Goal: Leave review/rating: Share an evaluation or opinion about a product, service, or content

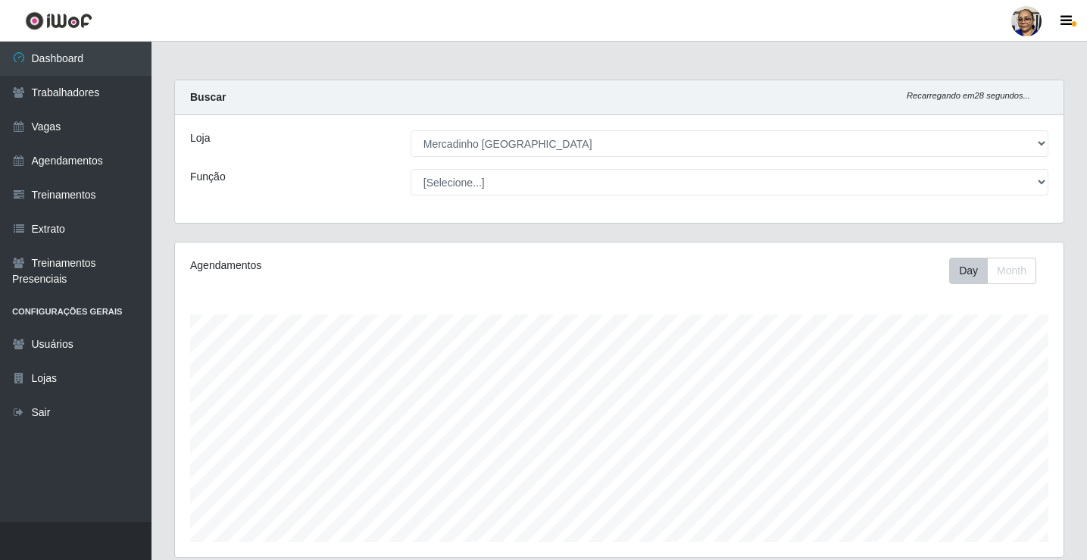
select select "345"
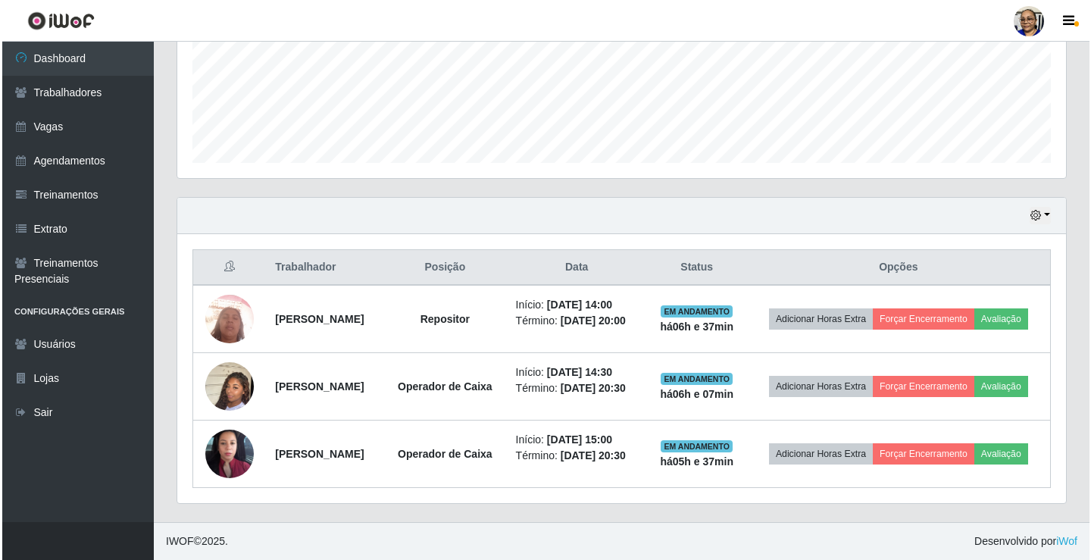
scroll to position [314, 889]
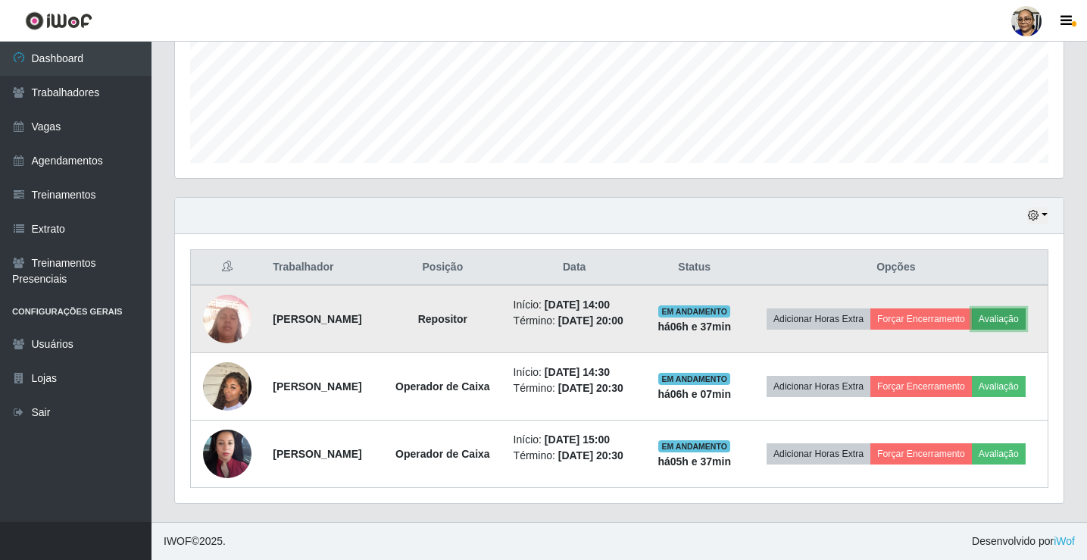
click at [972, 308] on button "Avaliação" at bounding box center [999, 318] width 54 height 21
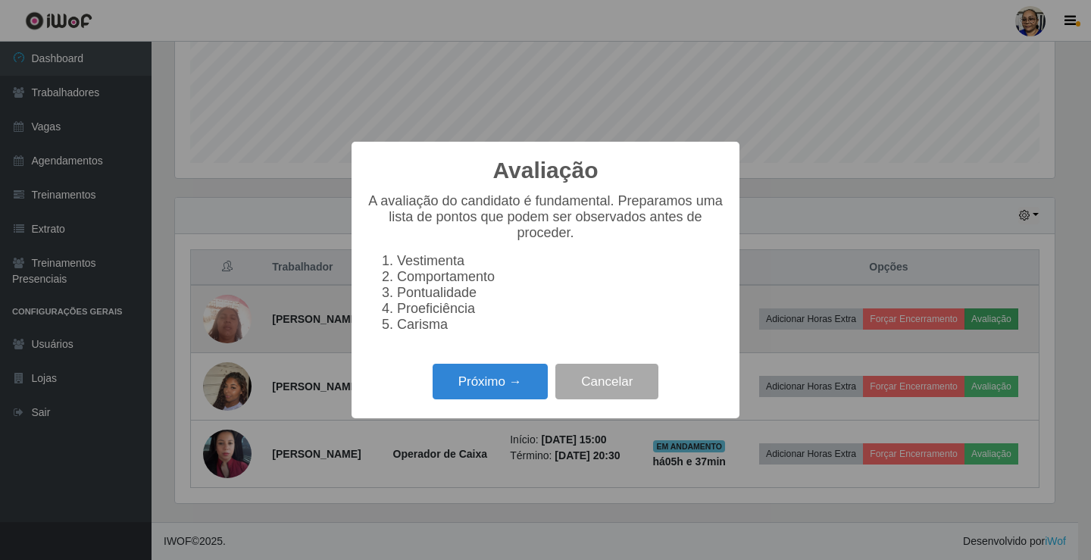
scroll to position [314, 879]
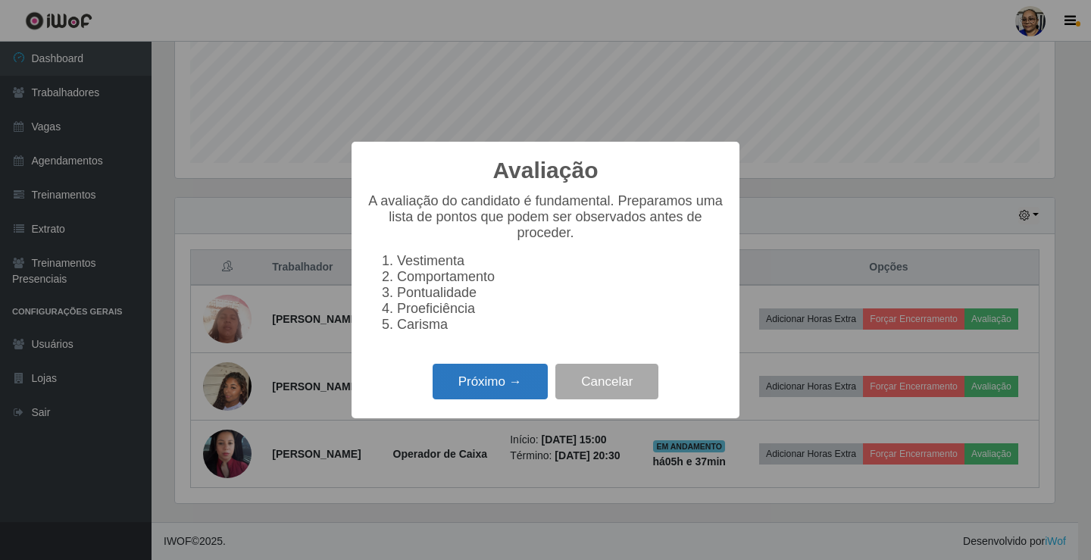
click at [495, 391] on button "Próximo →" at bounding box center [490, 382] width 115 height 36
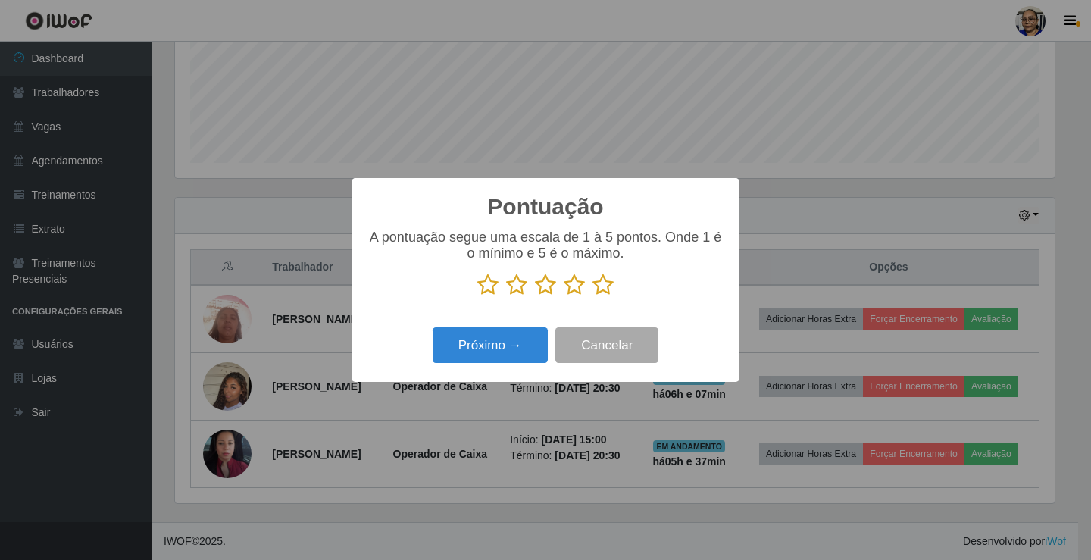
scroll to position [757168, 756603]
click at [604, 288] on icon at bounding box center [602, 284] width 21 height 23
click at [592, 296] on input "radio" at bounding box center [592, 296] width 0 height 0
click at [493, 342] on button "Próximo →" at bounding box center [490, 345] width 115 height 36
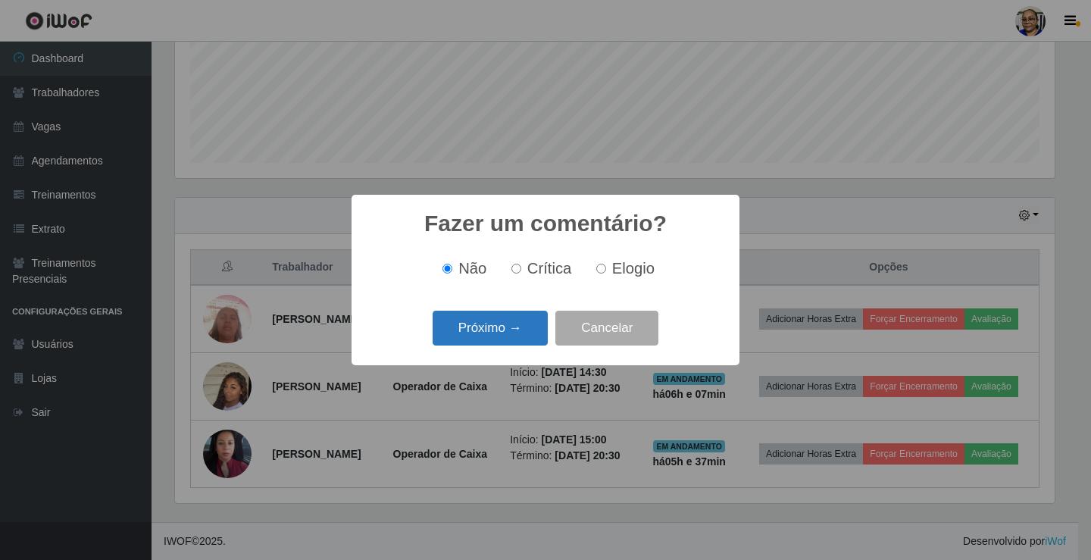
click at [504, 331] on button "Próximo →" at bounding box center [490, 329] width 115 height 36
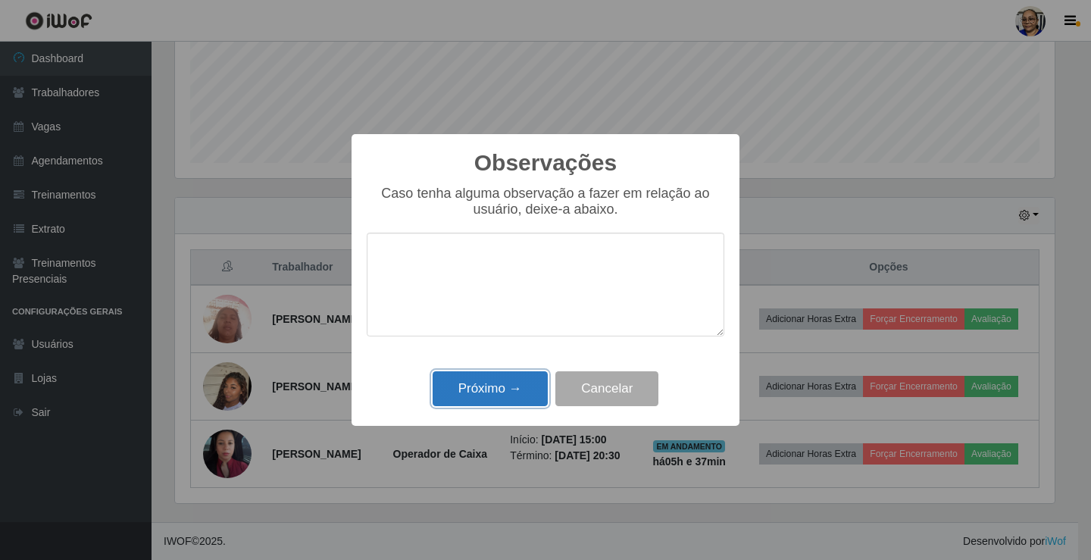
click at [504, 385] on button "Próximo →" at bounding box center [490, 389] width 115 height 36
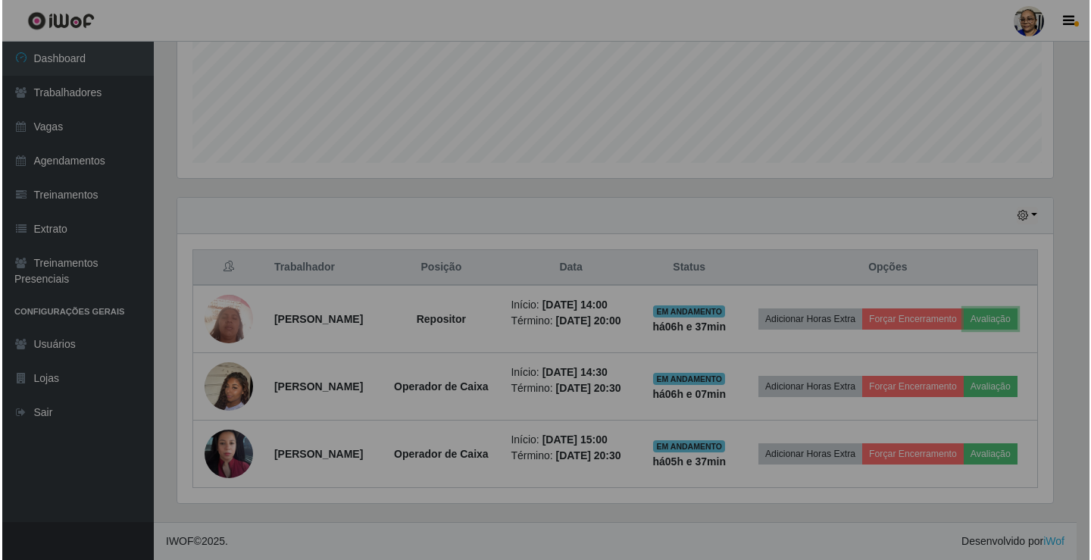
scroll to position [314, 889]
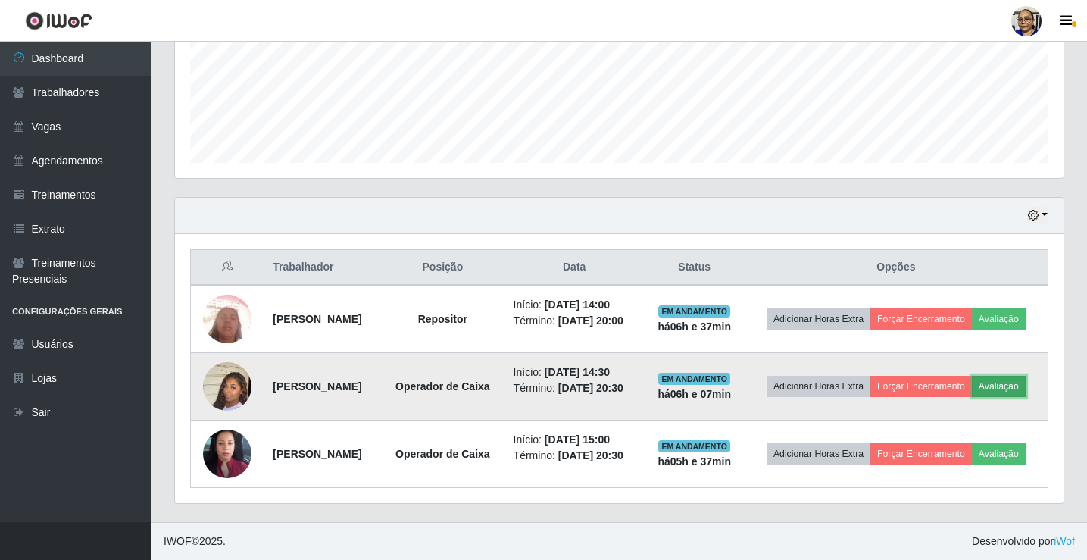
click at [972, 382] on button "Avaliação" at bounding box center [999, 386] width 54 height 21
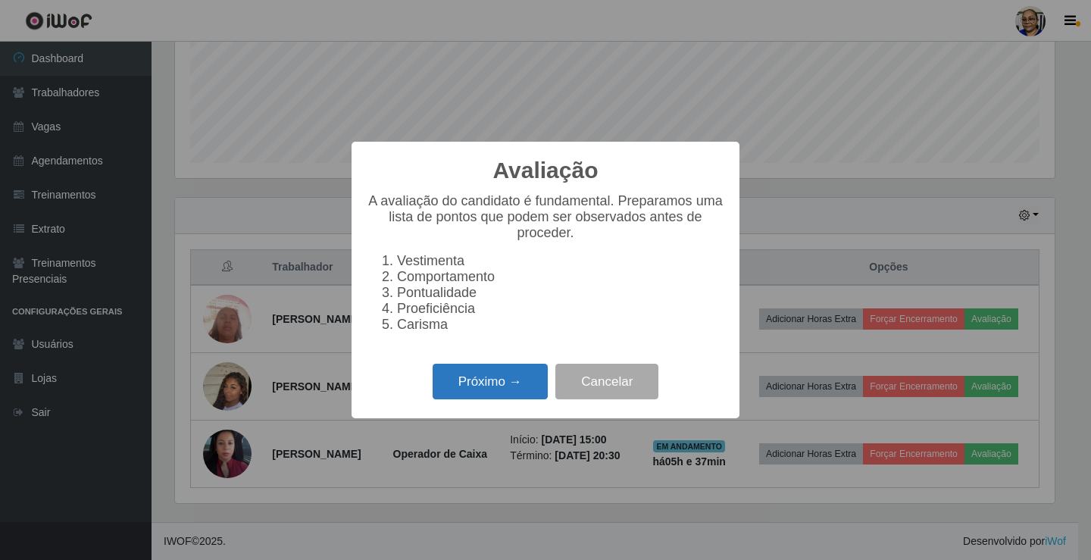
click at [500, 398] on button "Próximo →" at bounding box center [490, 382] width 115 height 36
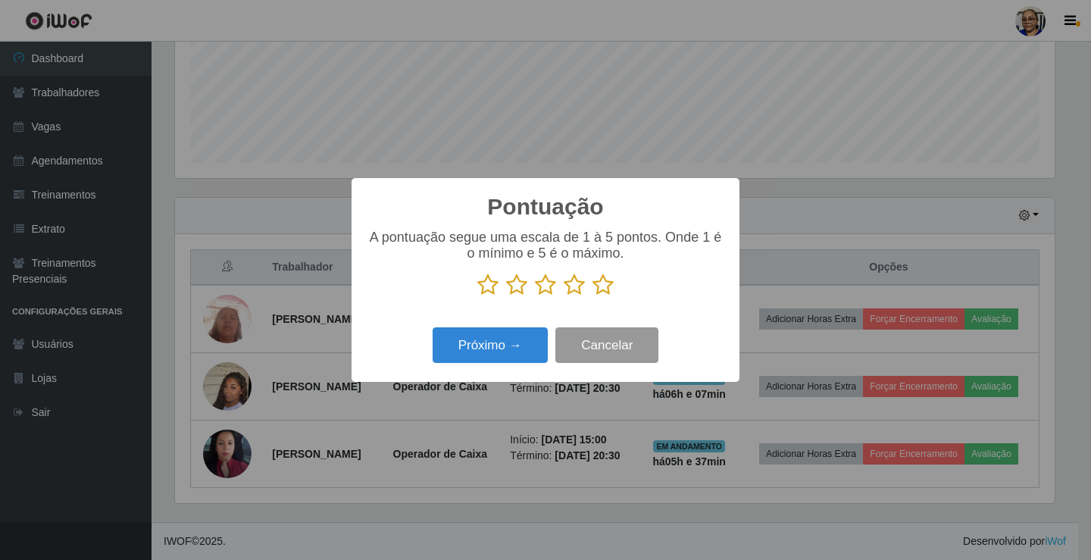
scroll to position [757168, 756603]
click at [600, 286] on icon at bounding box center [602, 284] width 21 height 23
click at [592, 296] on input "radio" at bounding box center [592, 296] width 0 height 0
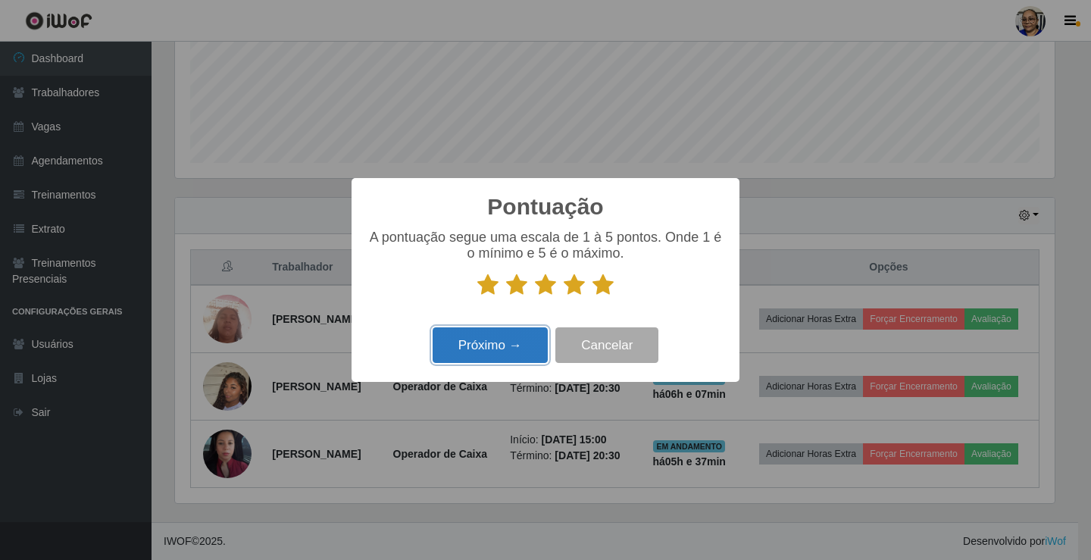
click at [495, 342] on button "Próximo →" at bounding box center [490, 345] width 115 height 36
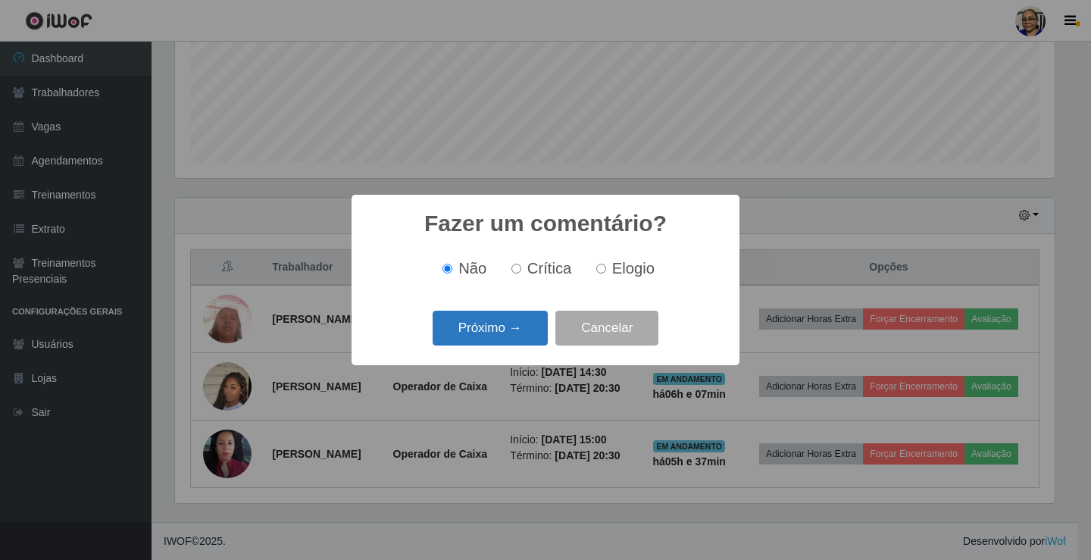
click at [516, 330] on button "Próximo →" at bounding box center [490, 329] width 115 height 36
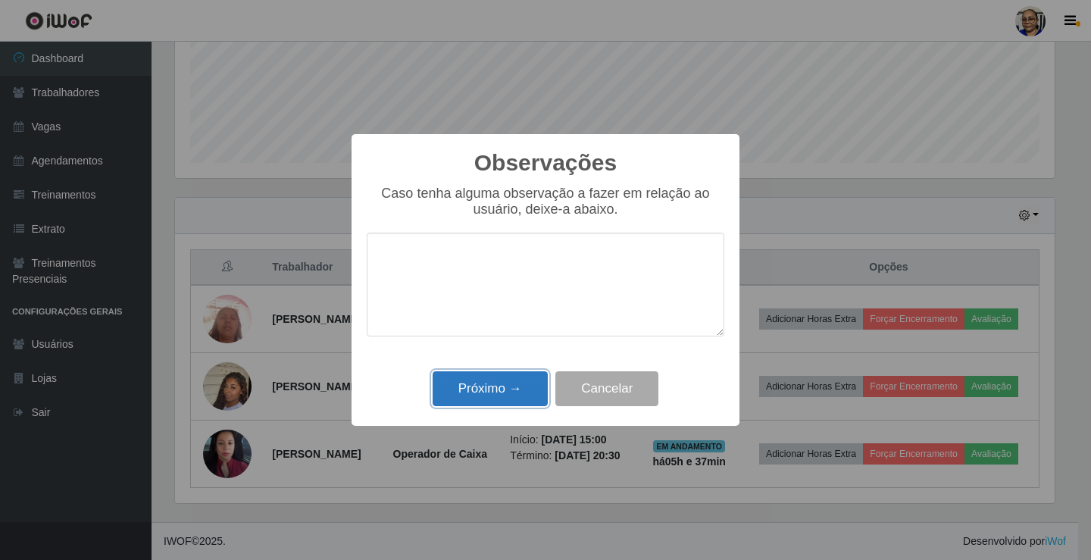
click at [510, 386] on button "Próximo →" at bounding box center [490, 389] width 115 height 36
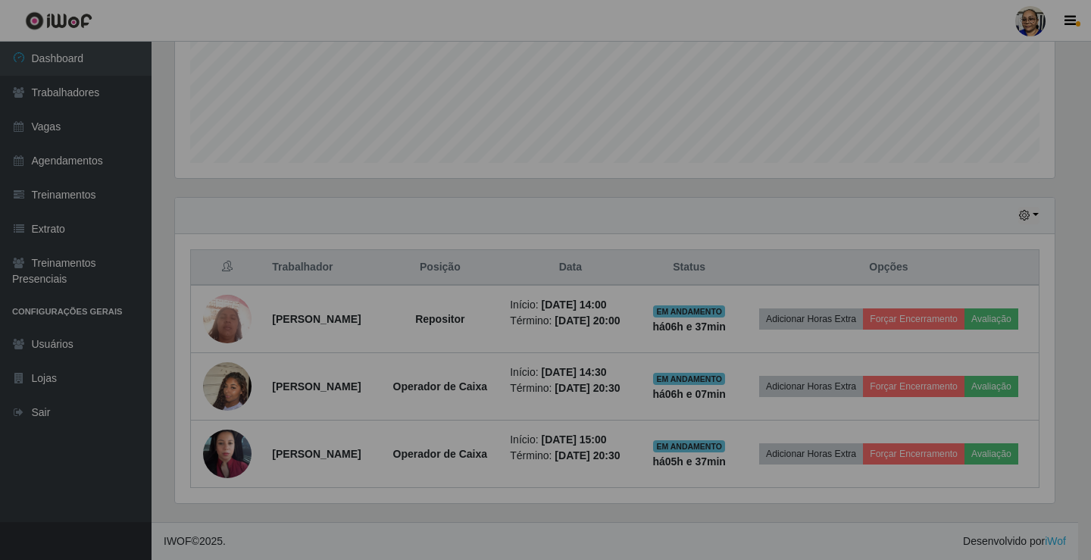
scroll to position [314, 889]
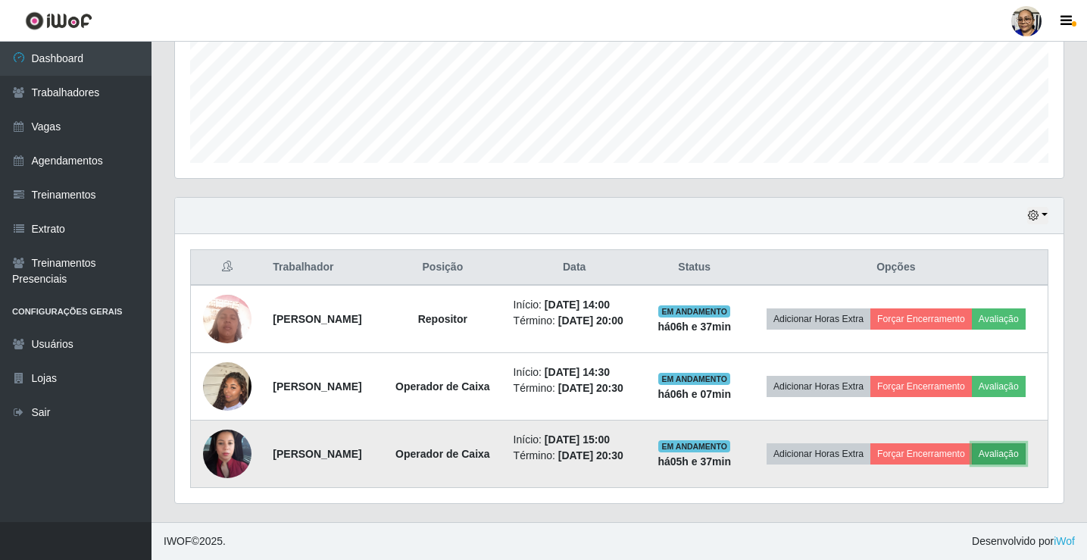
click at [972, 461] on button "Avaliação" at bounding box center [999, 453] width 54 height 21
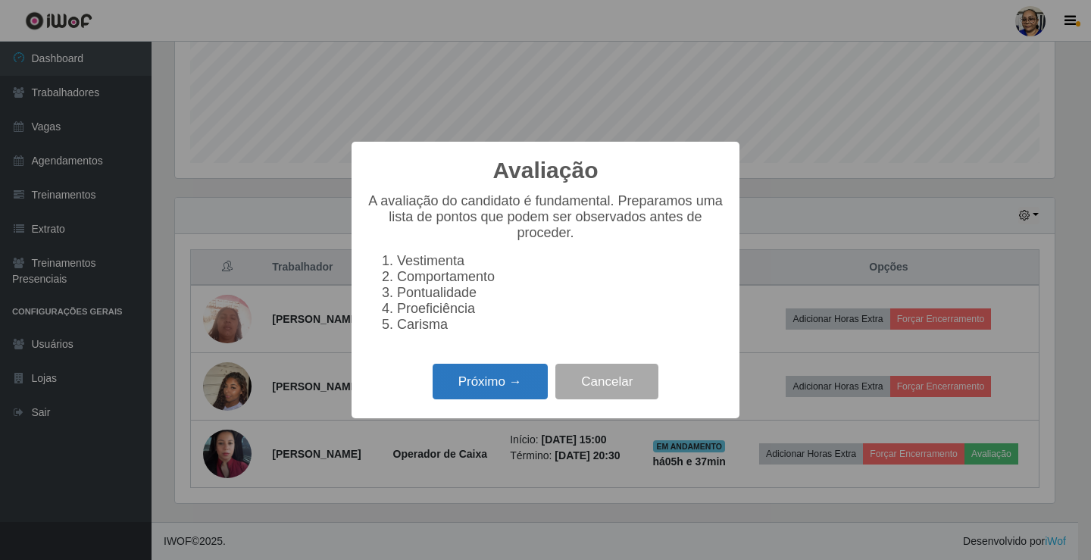
click at [489, 379] on button "Próximo →" at bounding box center [490, 382] width 115 height 36
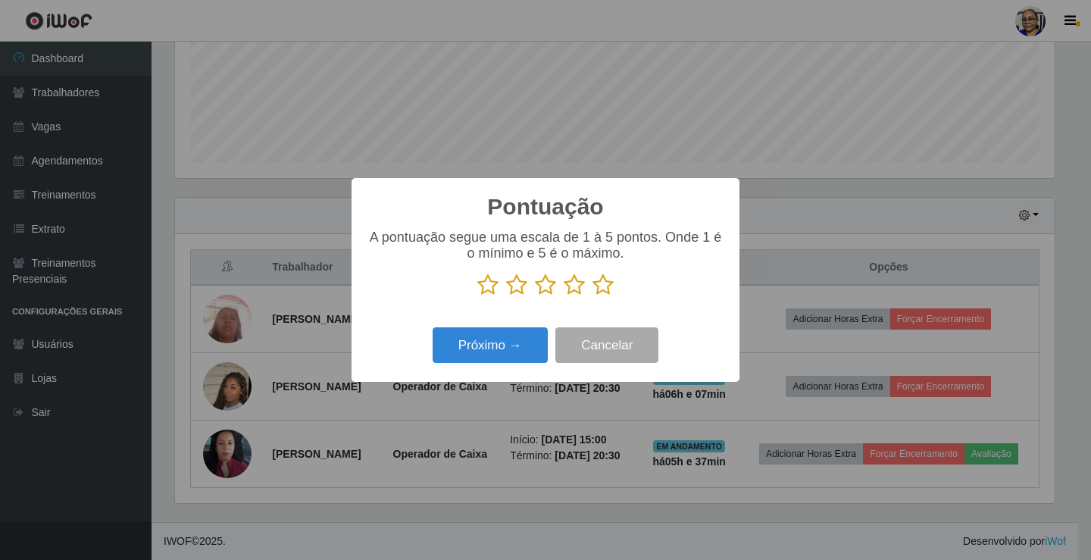
scroll to position [757168, 756603]
click at [604, 289] on icon at bounding box center [602, 284] width 21 height 23
click at [592, 296] on input "radio" at bounding box center [592, 296] width 0 height 0
click at [519, 345] on button "Próximo →" at bounding box center [490, 345] width 115 height 36
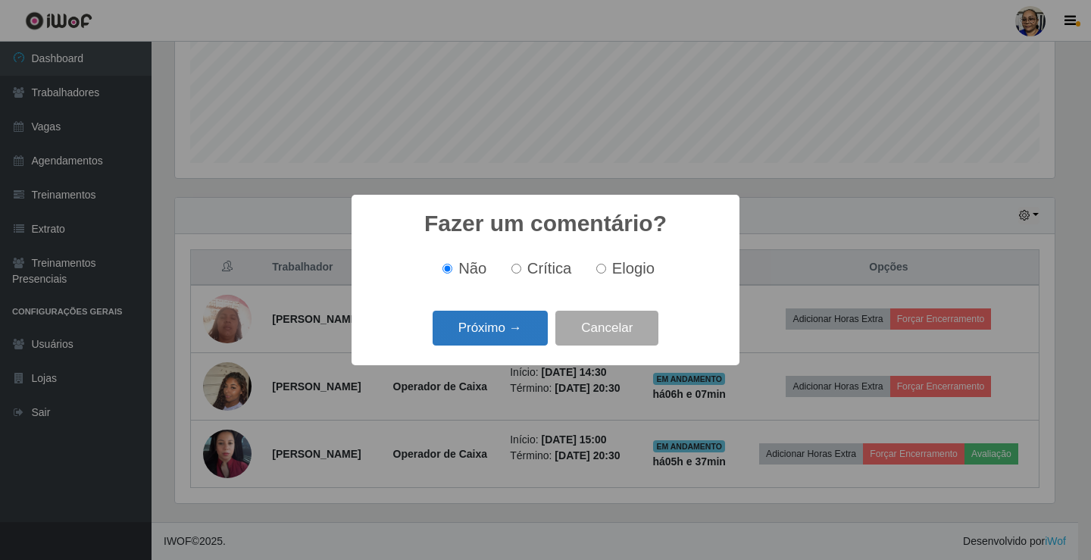
click at [523, 330] on button "Próximo →" at bounding box center [490, 329] width 115 height 36
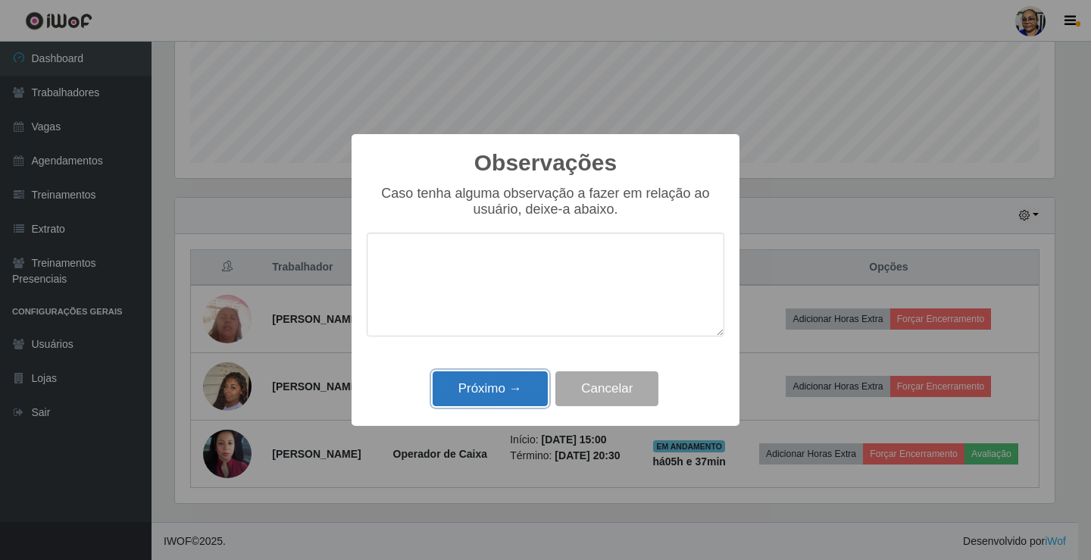
click at [505, 392] on button "Próximo →" at bounding box center [490, 389] width 115 height 36
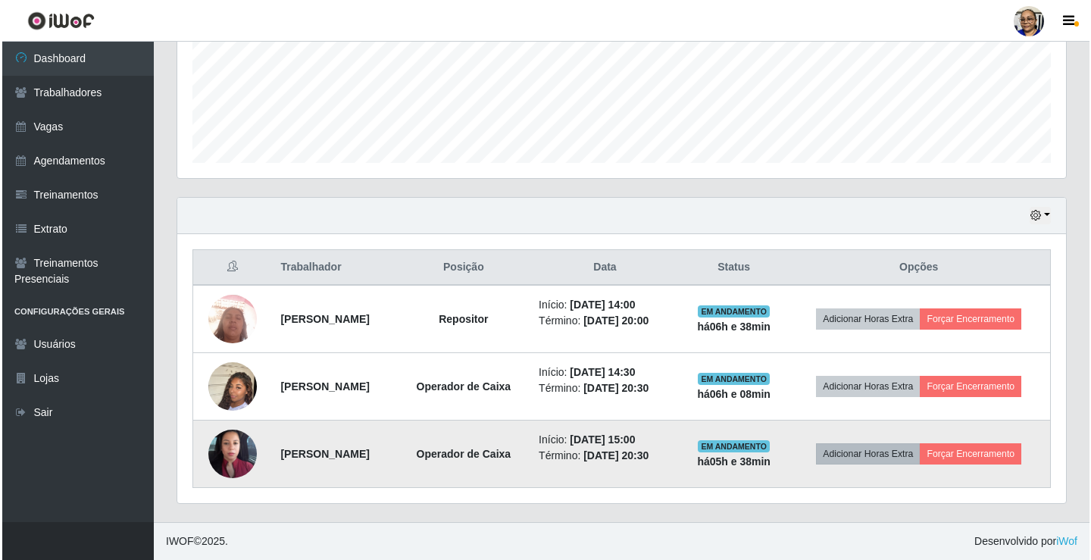
scroll to position [379, 0]
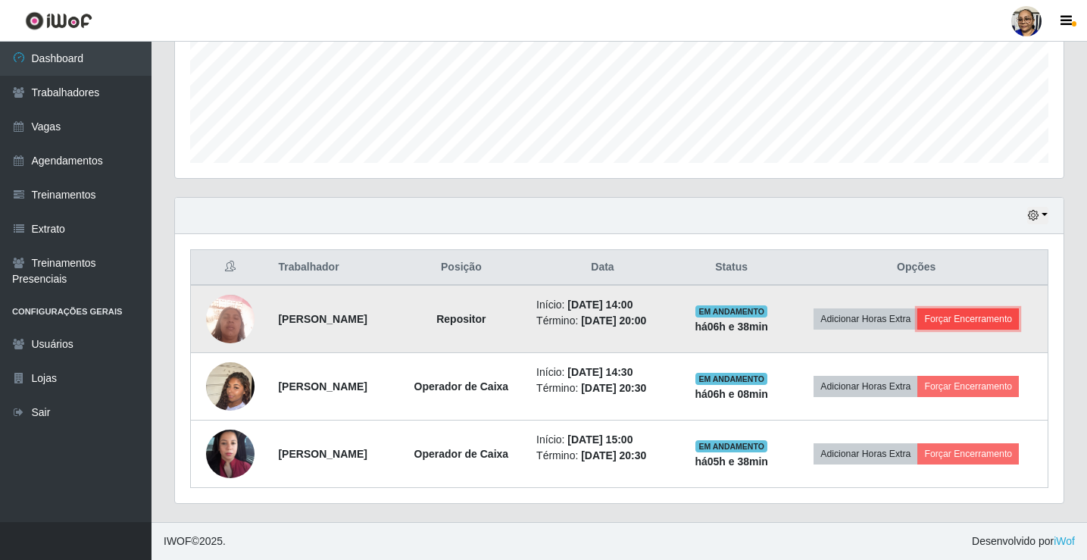
click at [1003, 328] on button "Forçar Encerramento" at bounding box center [968, 318] width 102 height 21
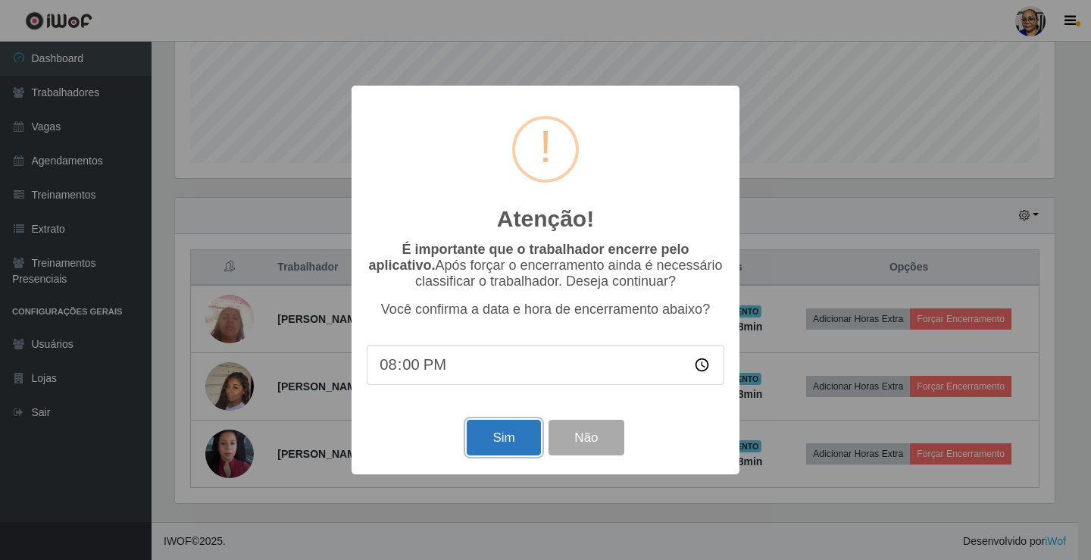
click at [516, 436] on button "Sim" at bounding box center [503, 438] width 73 height 36
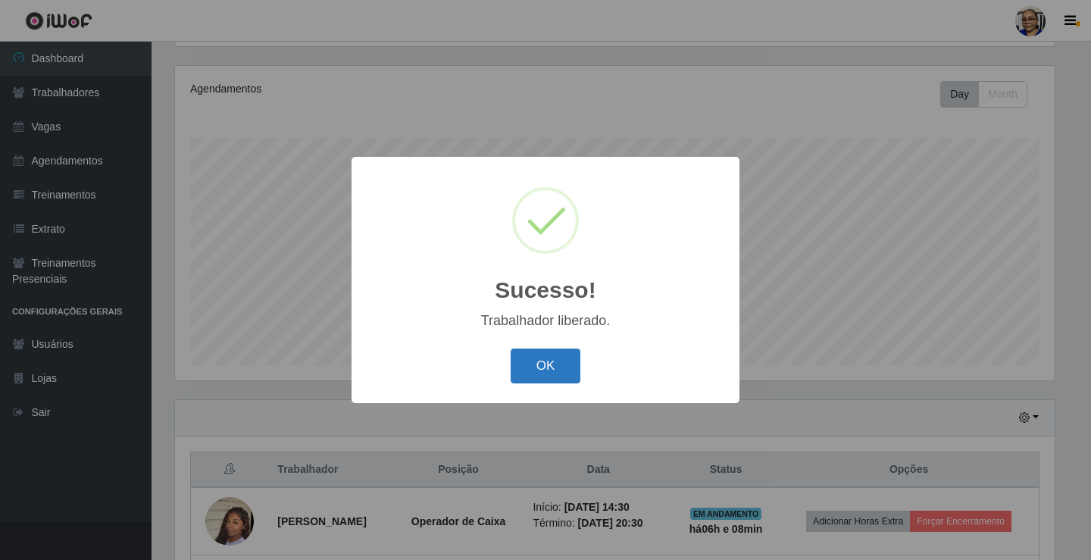
click at [558, 353] on button "OK" at bounding box center [546, 366] width 70 height 36
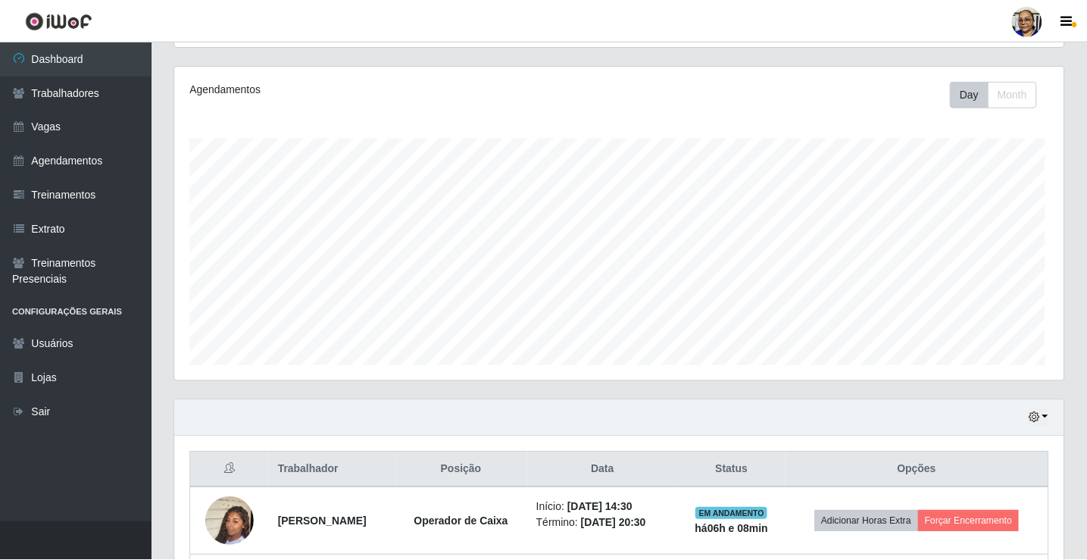
scroll to position [0, 0]
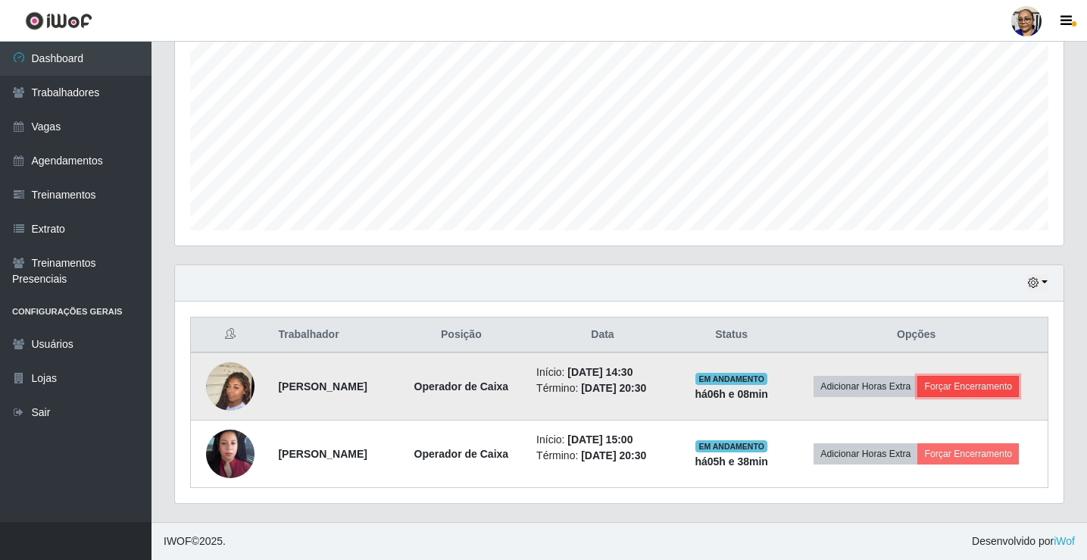
click at [1013, 385] on button "Forçar Encerramento" at bounding box center [968, 386] width 102 height 21
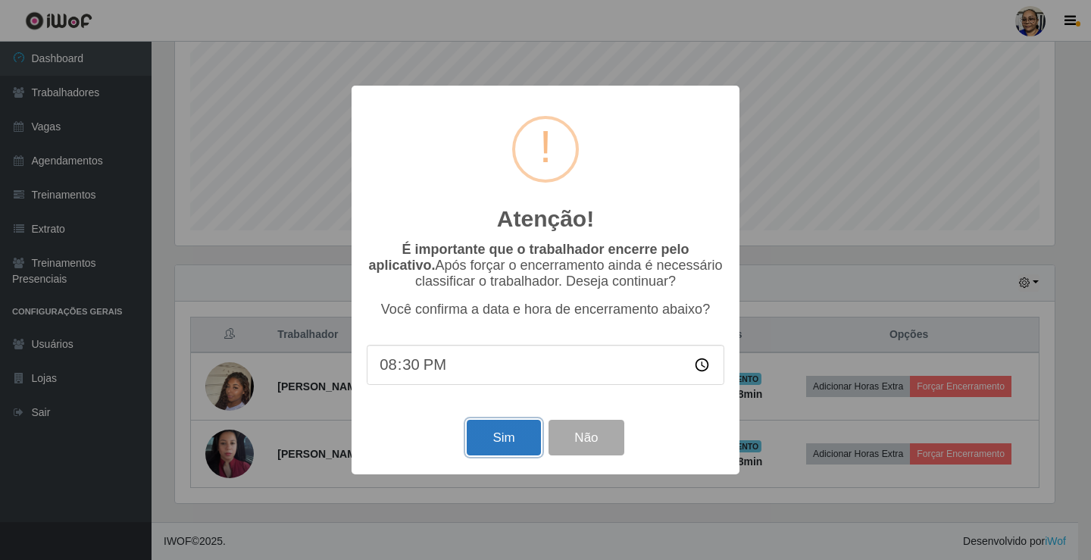
click at [496, 438] on button "Sim" at bounding box center [503, 438] width 73 height 36
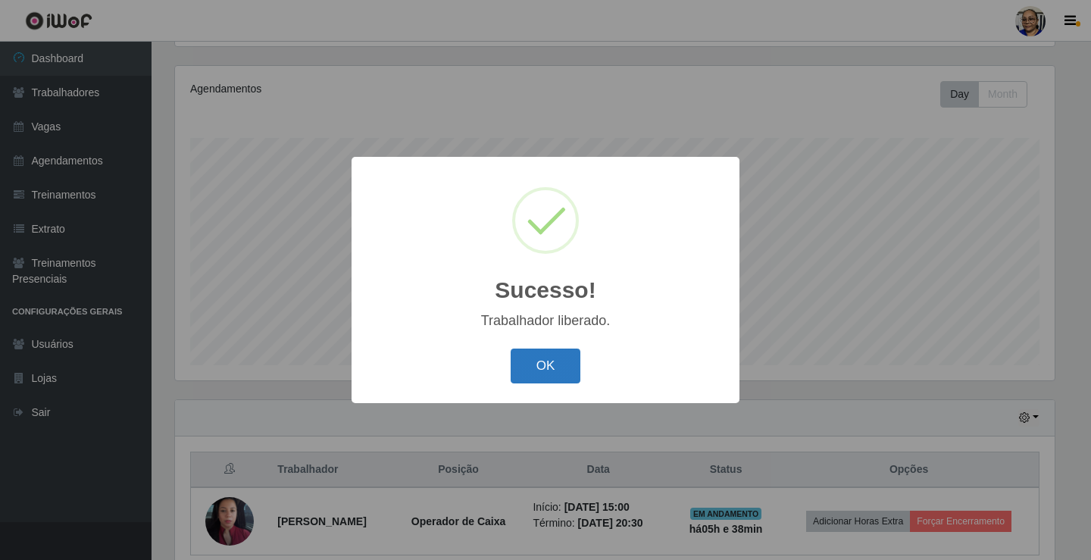
click at [558, 369] on button "OK" at bounding box center [546, 366] width 70 height 36
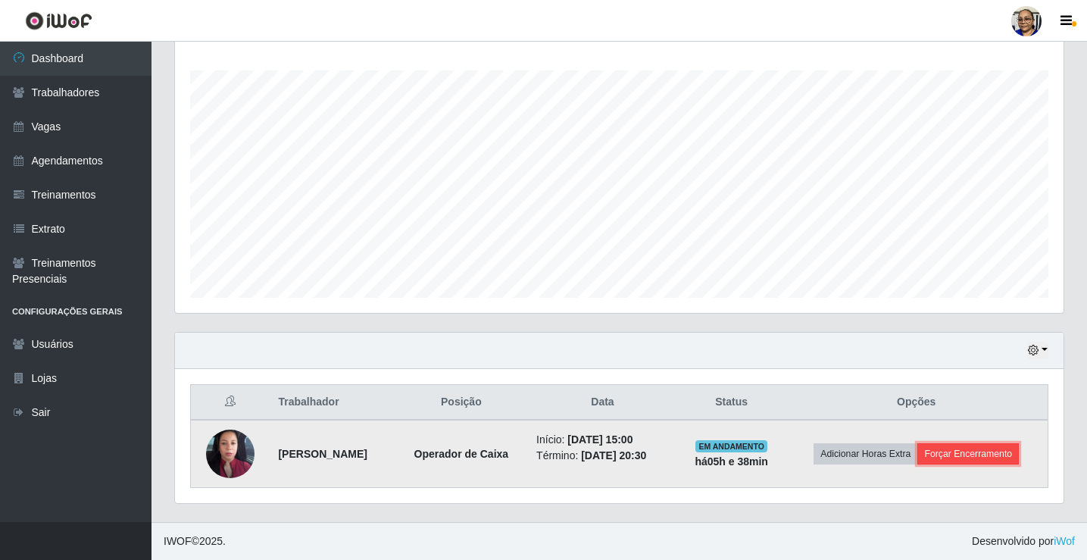
click at [1000, 451] on button "Forçar Encerramento" at bounding box center [968, 453] width 102 height 21
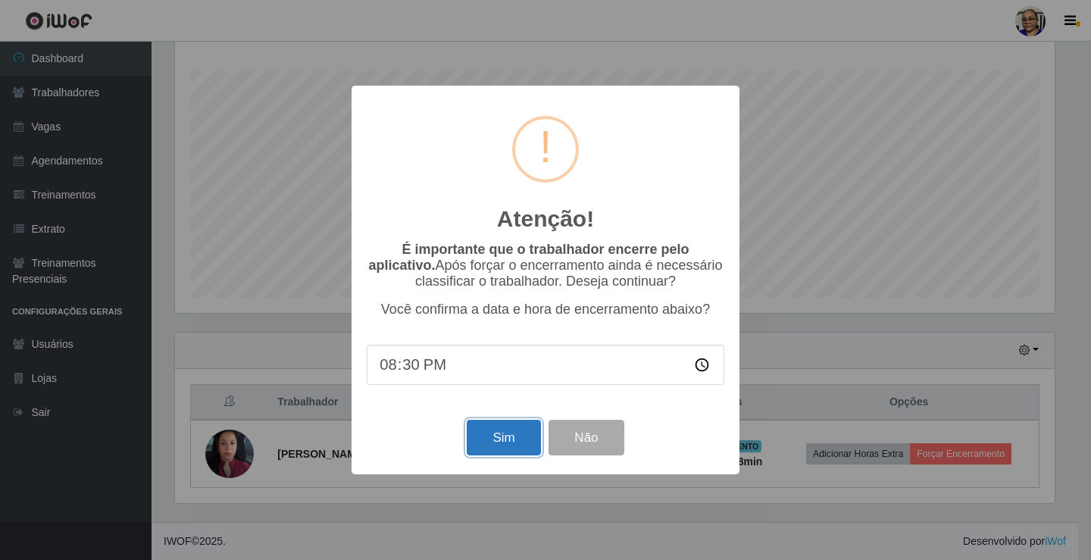
click at [505, 436] on button "Sim" at bounding box center [503, 438] width 73 height 36
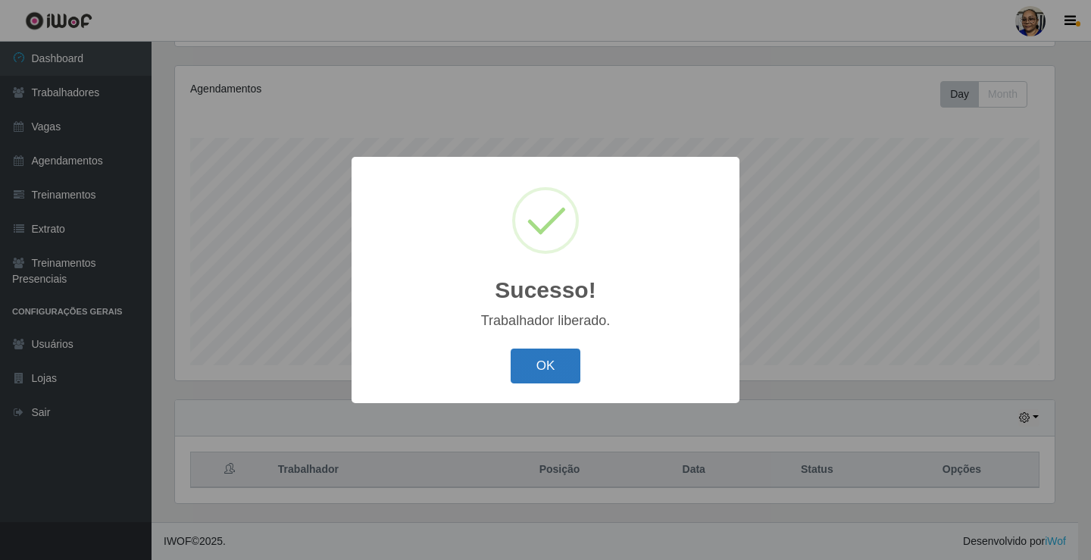
click at [552, 370] on button "OK" at bounding box center [546, 366] width 70 height 36
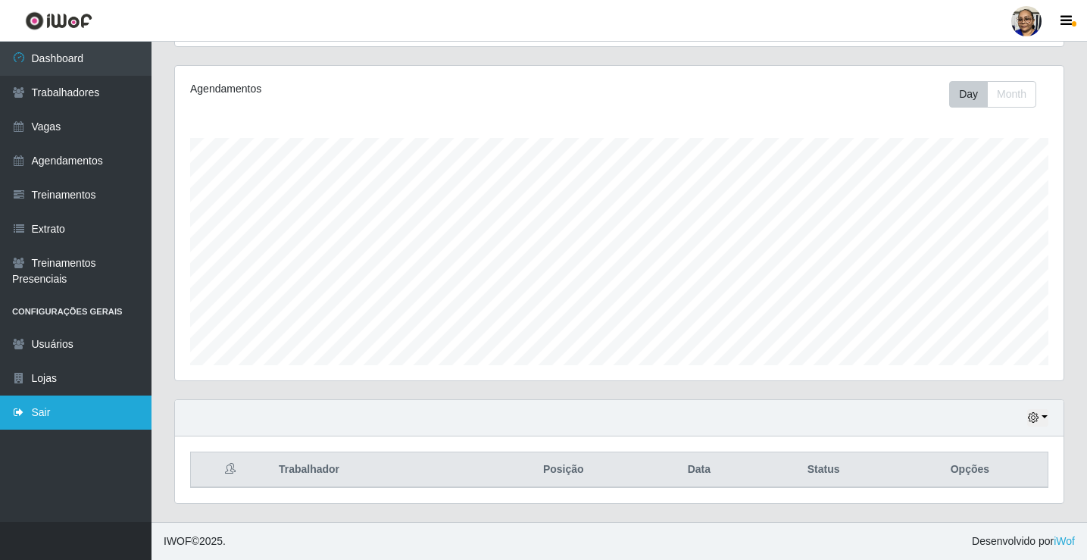
click at [49, 411] on link "Sair" at bounding box center [75, 412] width 151 height 34
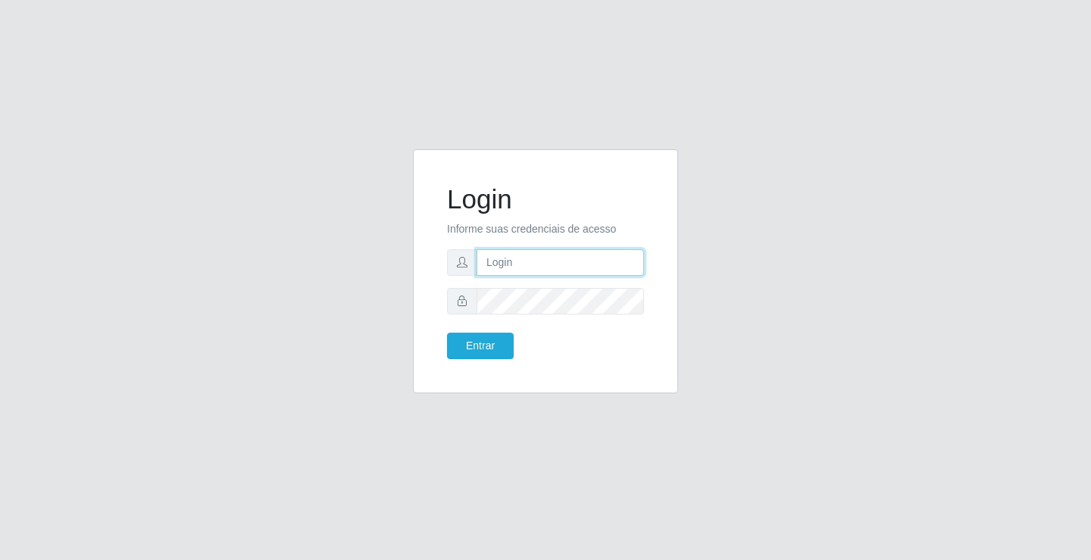
type input "[EMAIL_ADDRESS][DOMAIN_NAME]"
